Goal: Find specific page/section: Find specific page/section

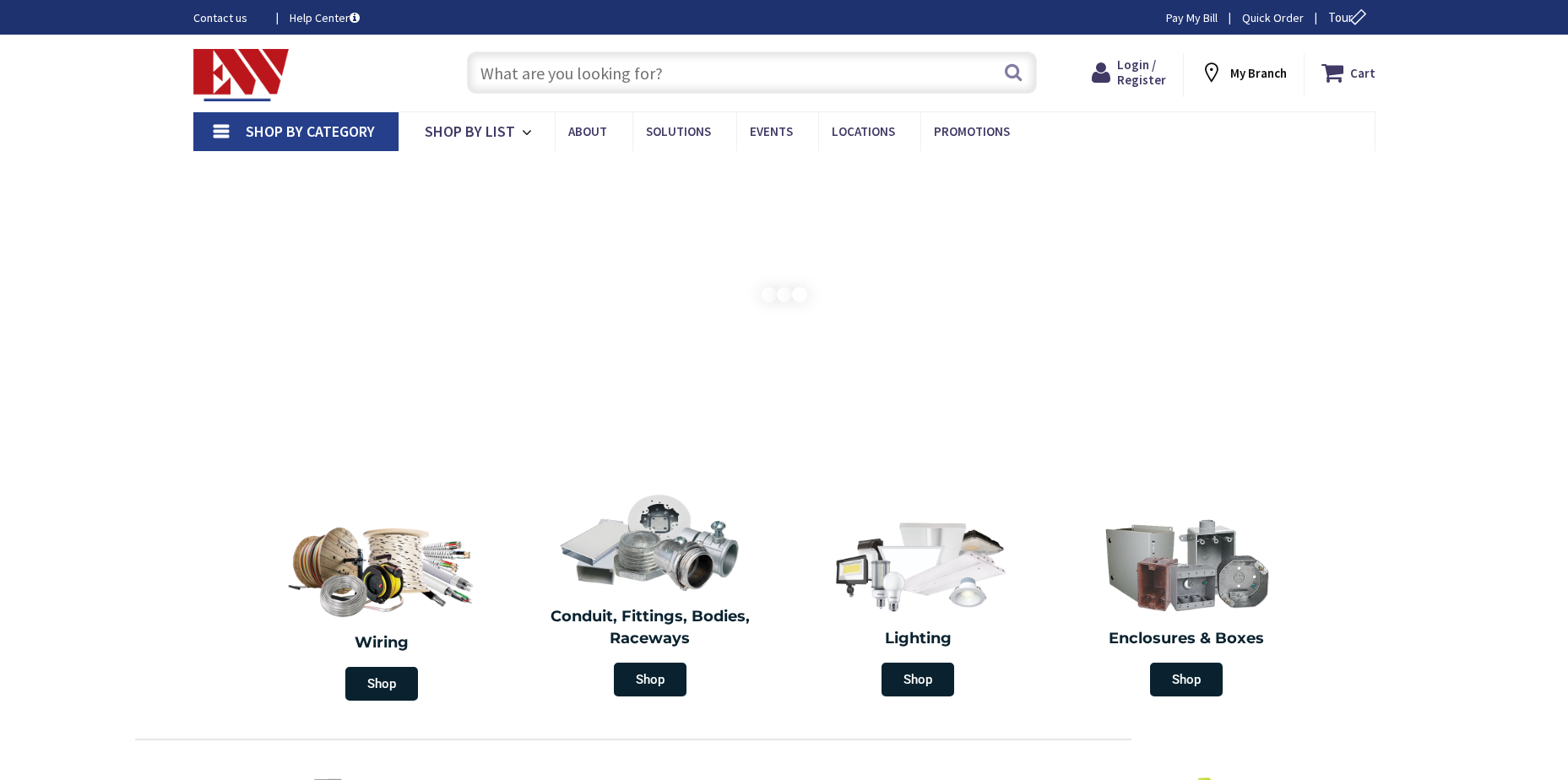
type input "King Property, [GEOGRAPHIC_DATA][PERSON_NAME], [GEOGRAPHIC_DATA]"
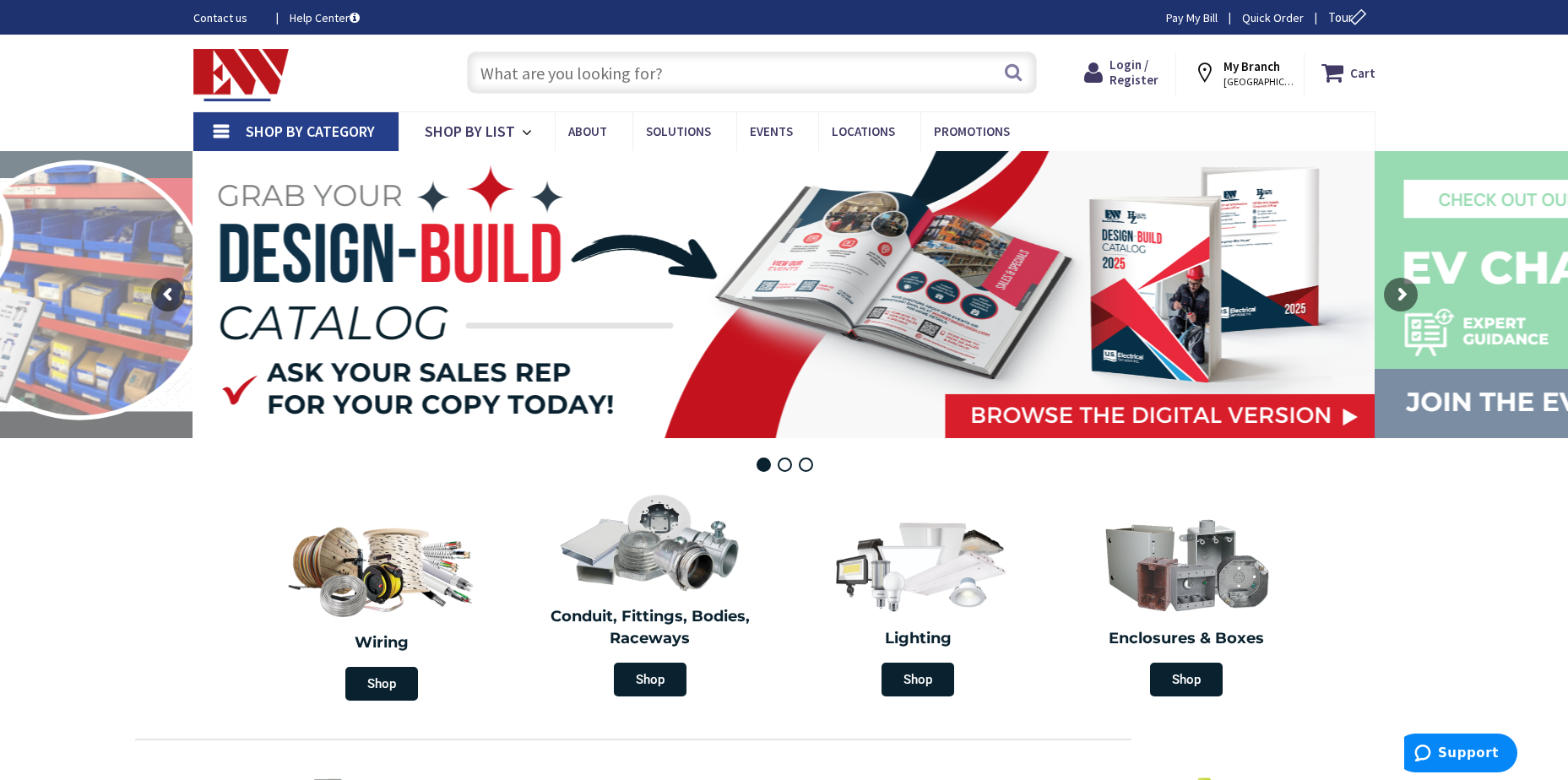
click at [533, 81] on input "text" at bounding box center [752, 73] width 570 height 42
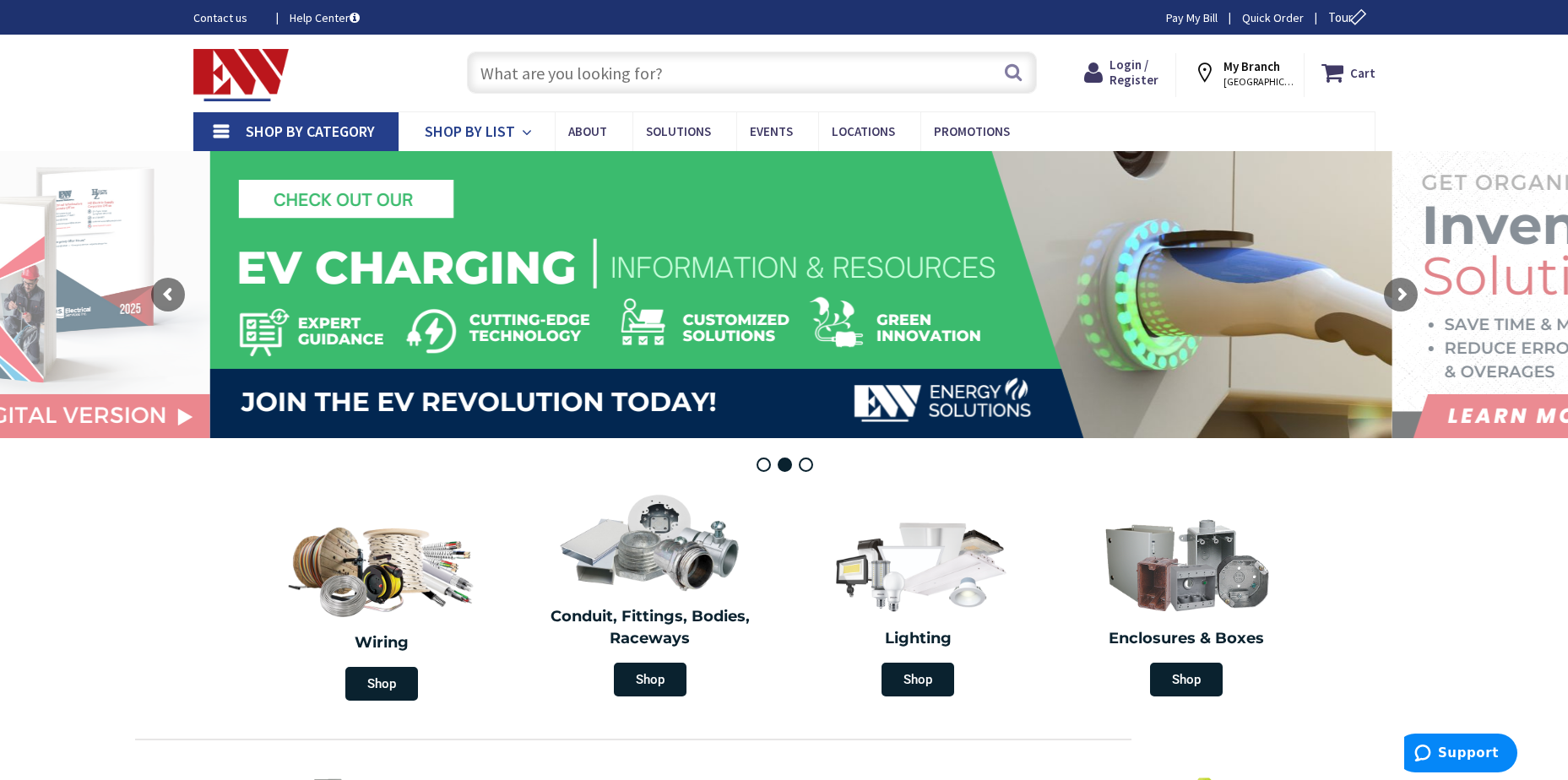
click at [470, 131] on span "Shop By List" at bounding box center [470, 131] width 91 height 20
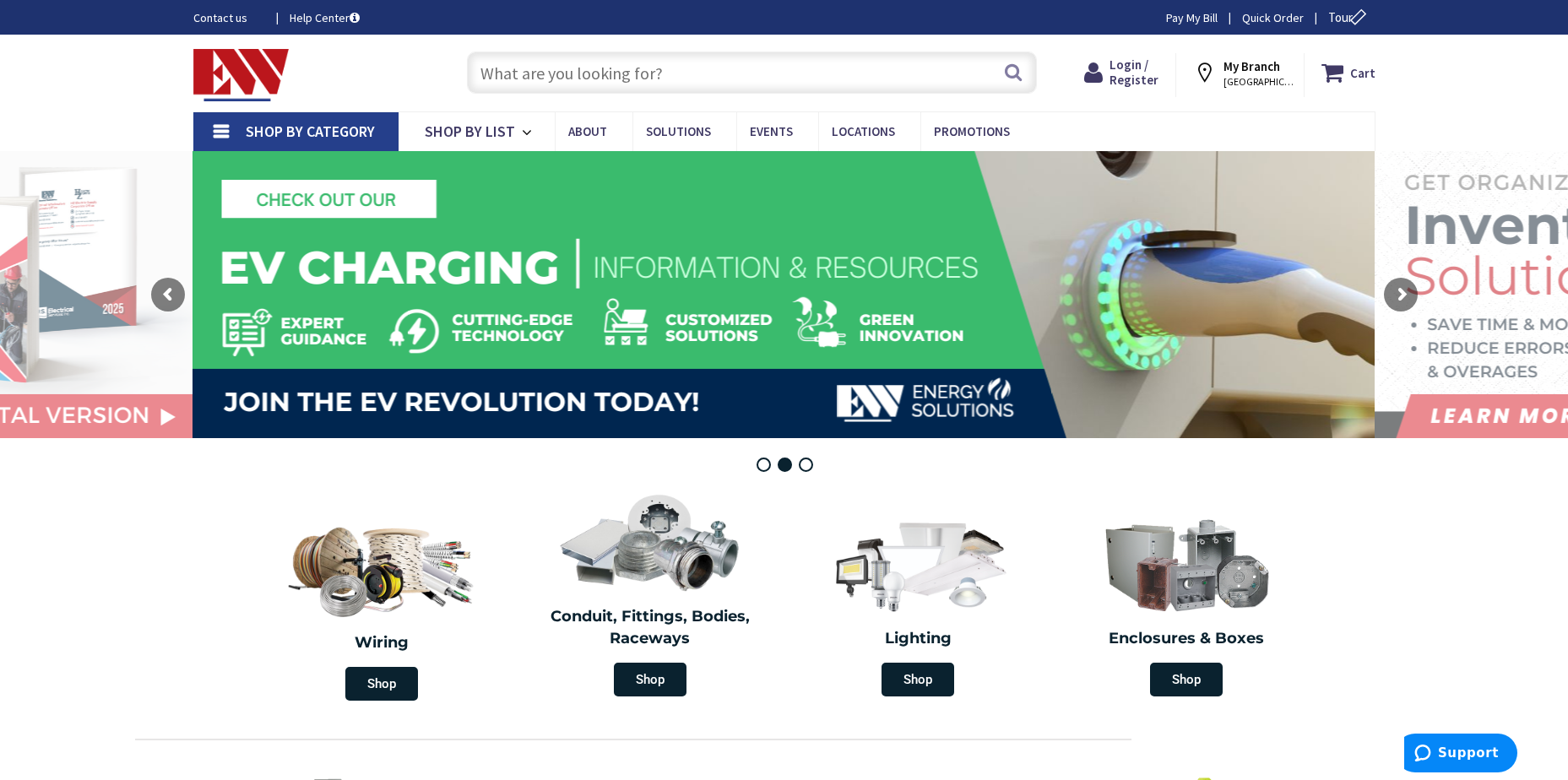
click at [306, 132] on span "Shop By Category" at bounding box center [310, 131] width 129 height 20
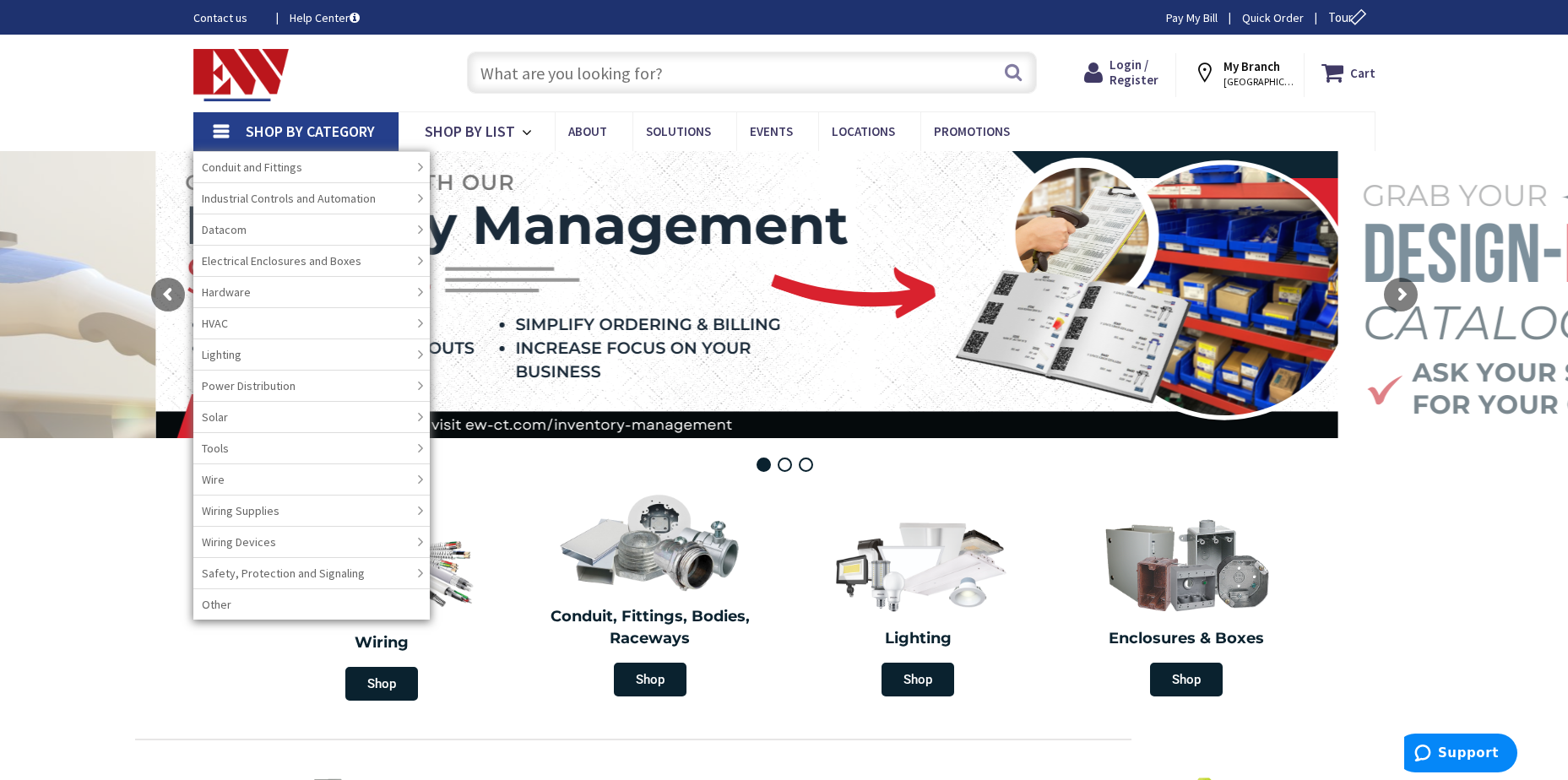
click at [728, 71] on input "text" at bounding box center [752, 73] width 570 height 42
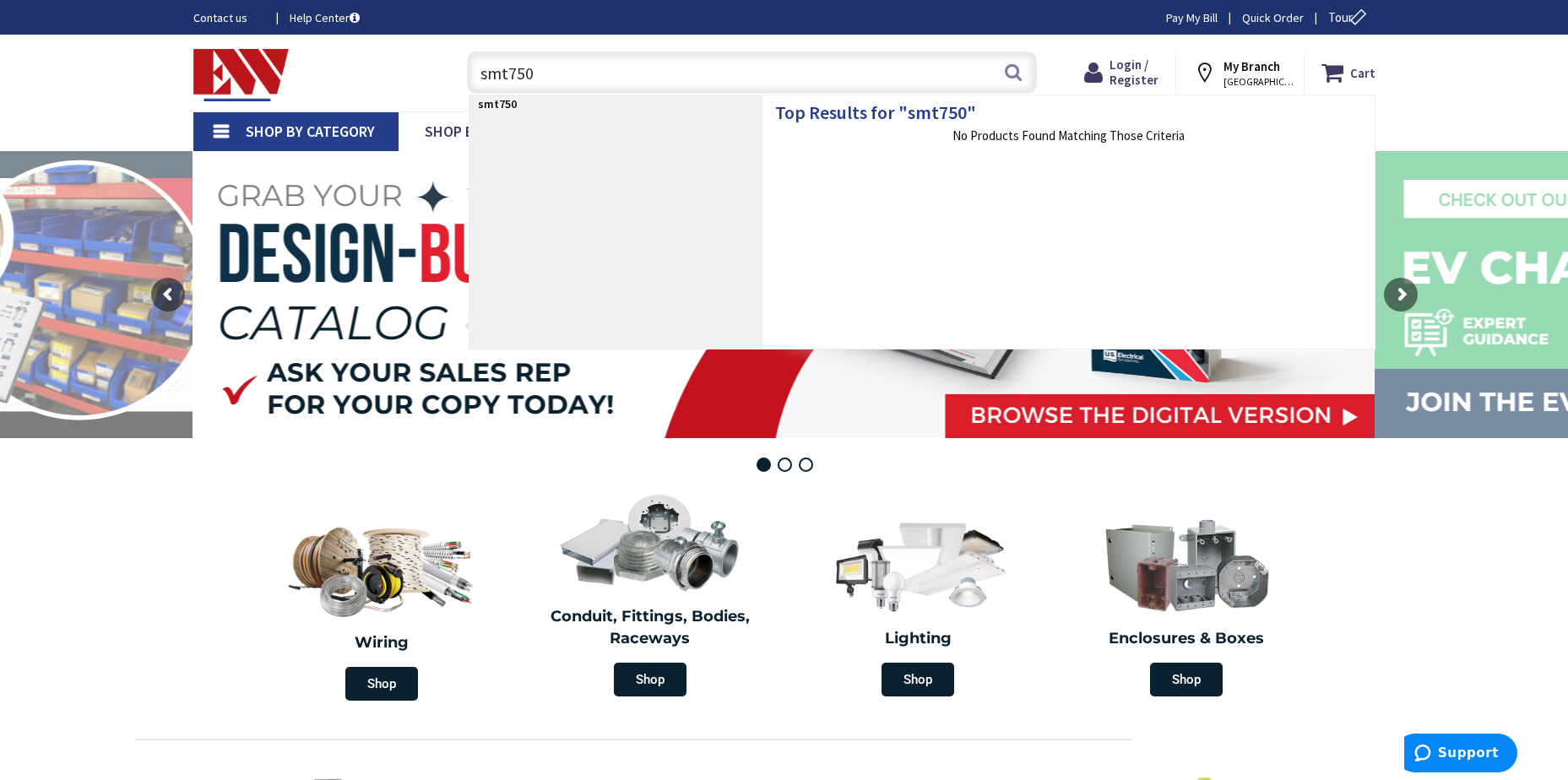
type input "smt750c"
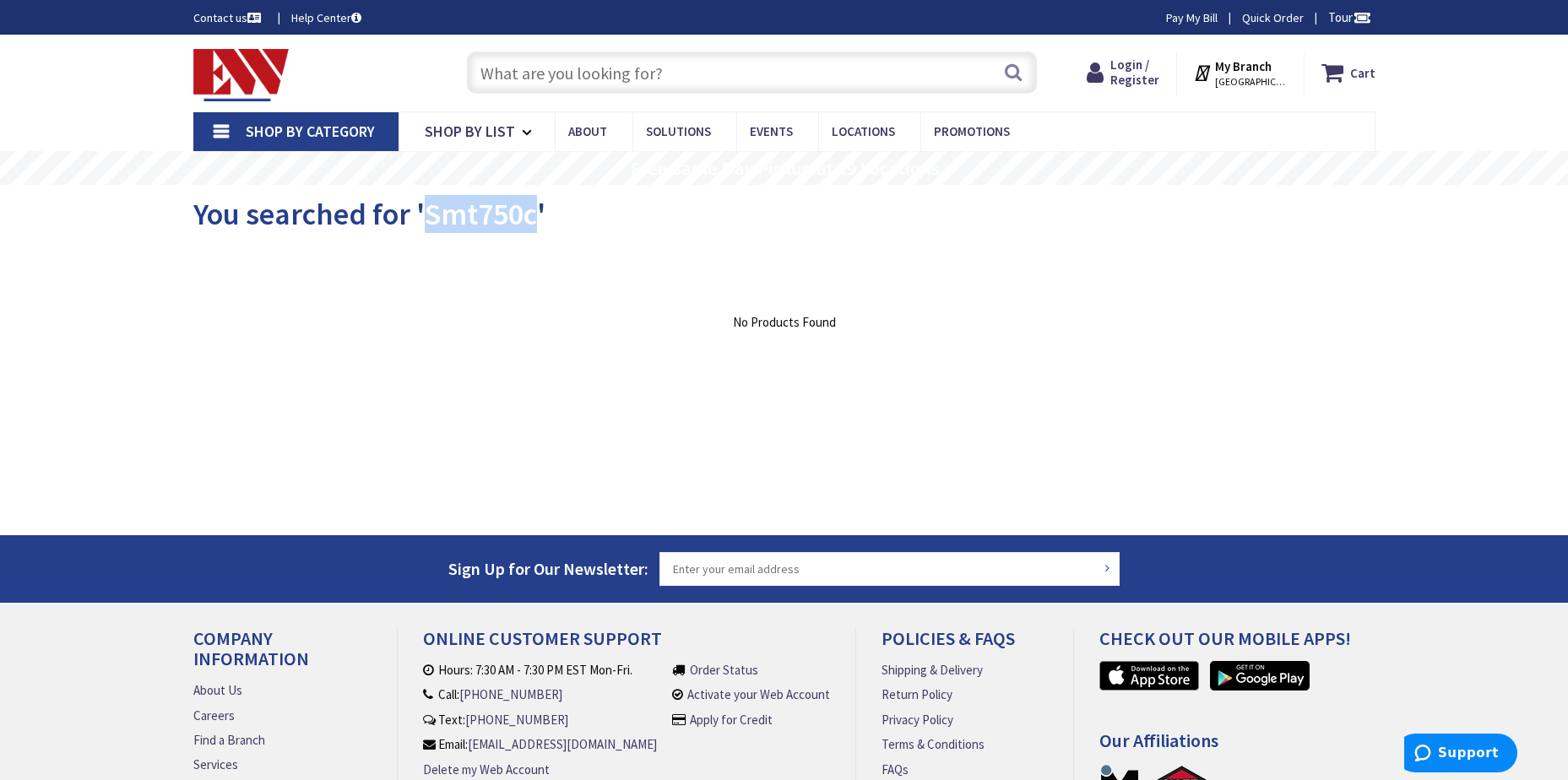
drag, startPoint x: 424, startPoint y: 224, endPoint x: 533, endPoint y: 228, distance: 109.1
click at [533, 228] on span "You searched for 'Smt750c'" at bounding box center [369, 214] width 352 height 38
copy span "Smt750c"
